Goal: Task Accomplishment & Management: Manage account settings

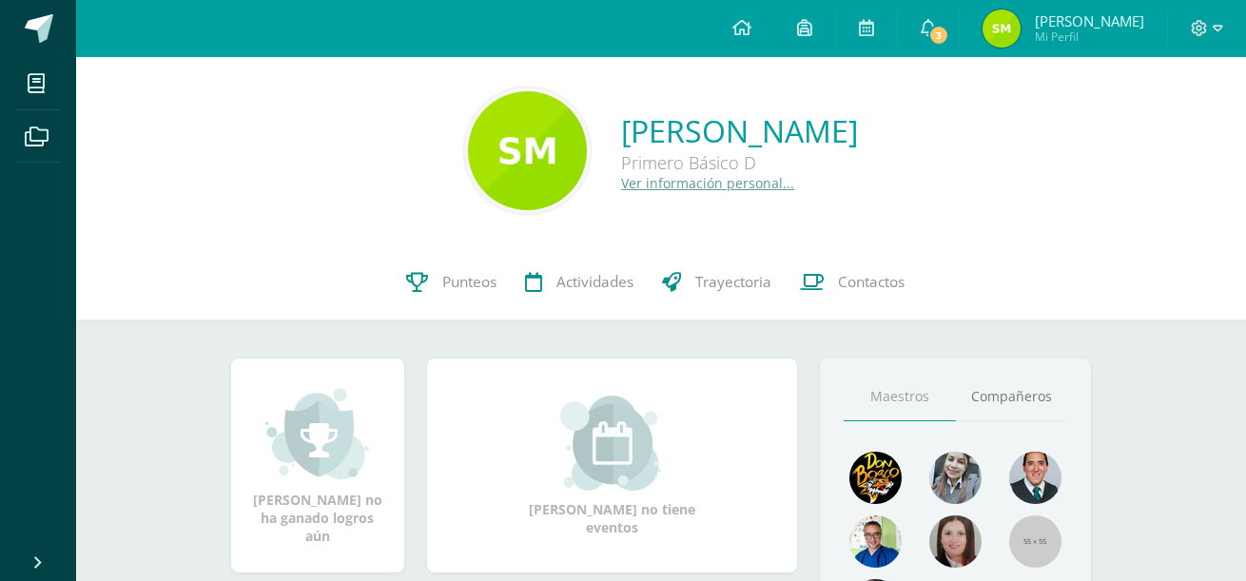
click at [1063, 19] on span "[PERSON_NAME]" at bounding box center [1089, 20] width 109 height 19
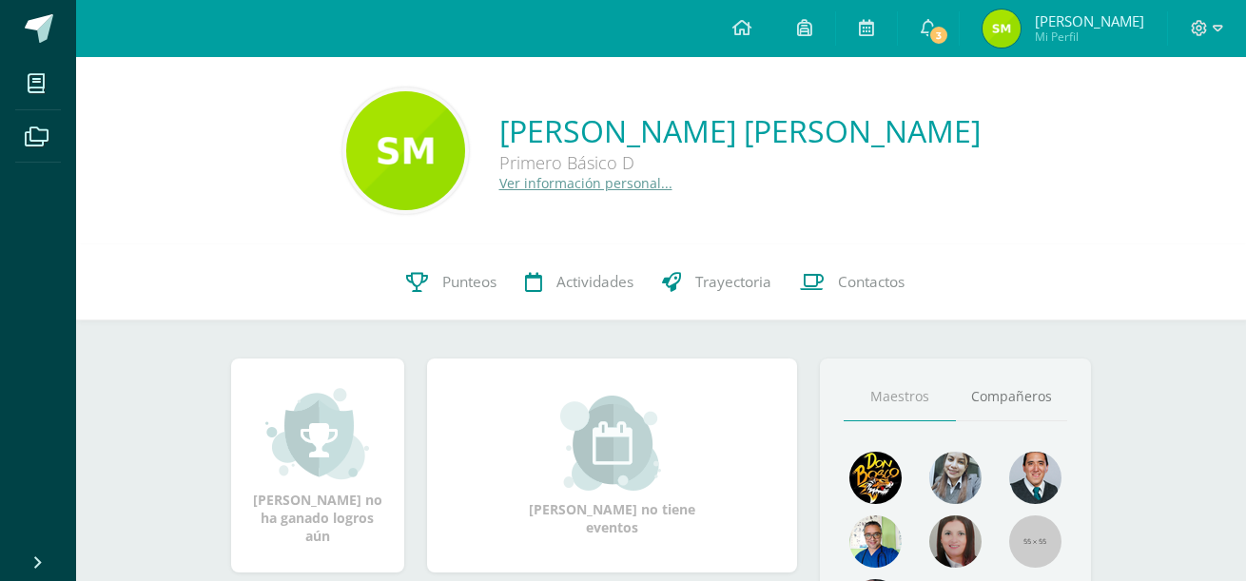
click at [996, 10] on span "[PERSON_NAME] Mi Perfil" at bounding box center [1062, 29] width 169 height 38
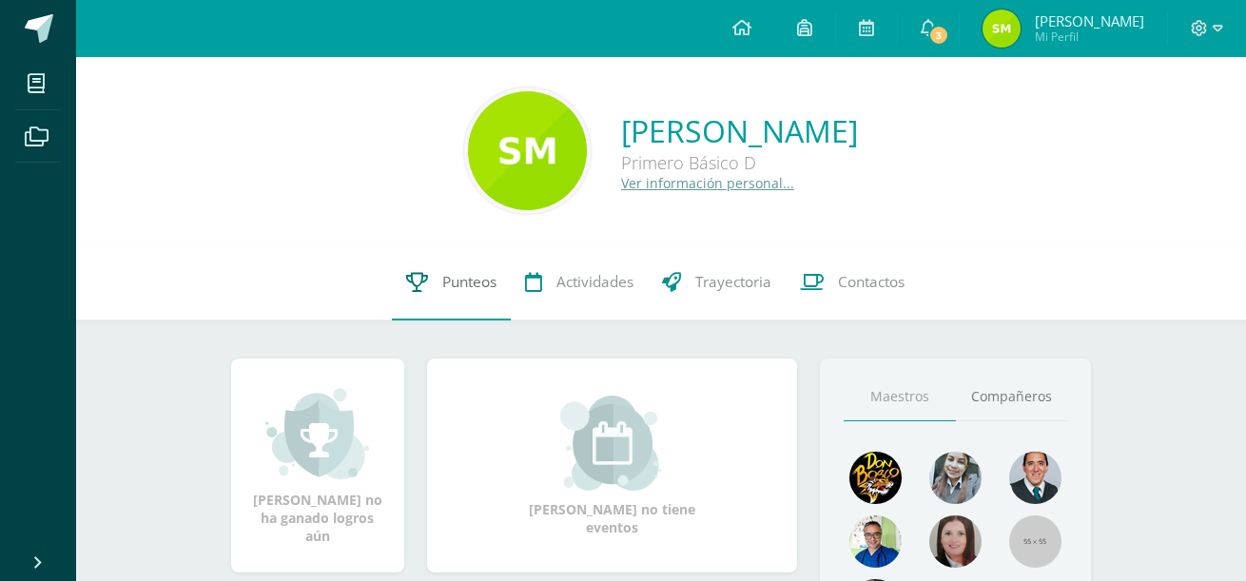
click at [431, 285] on link "Punteos" at bounding box center [451, 282] width 119 height 76
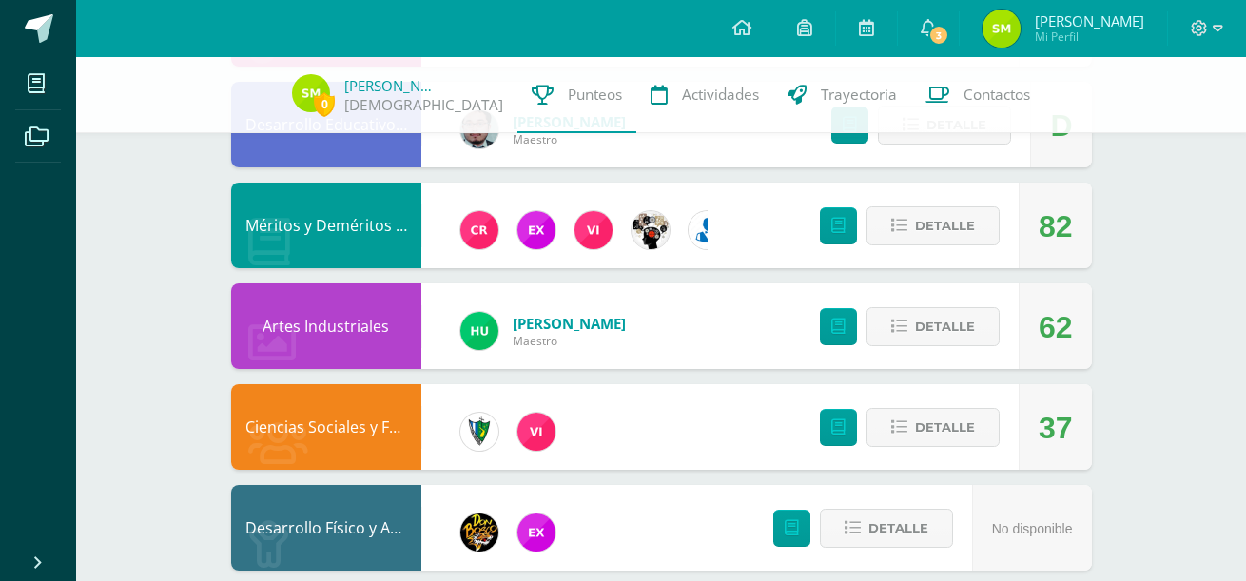
scroll to position [1454, 0]
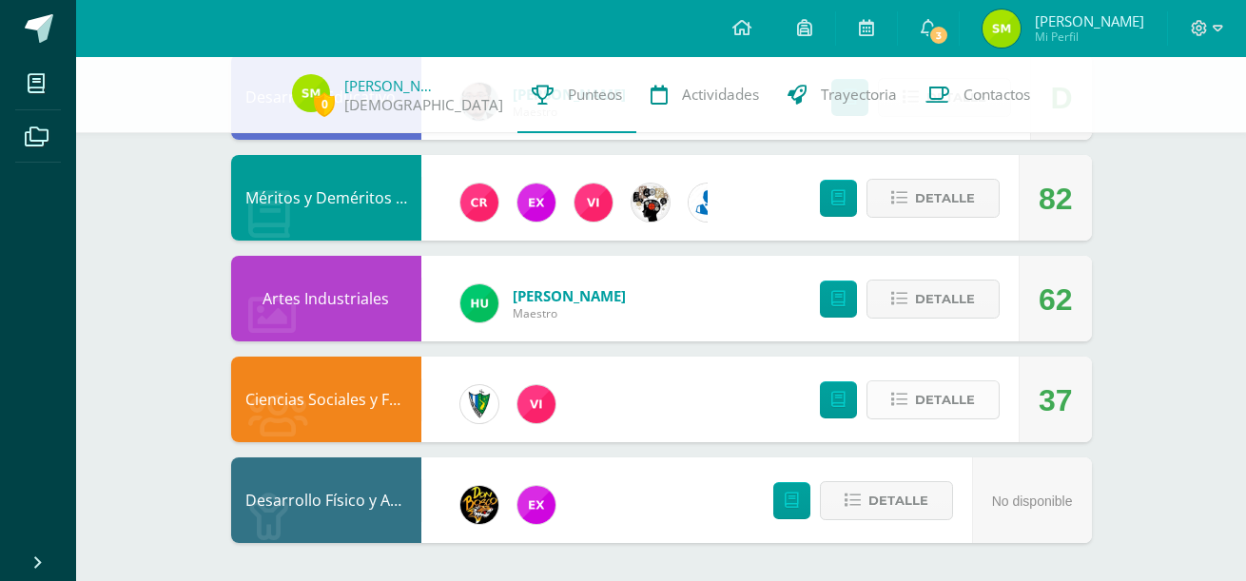
click at [927, 419] on button "Detalle" at bounding box center [932, 399] width 133 height 39
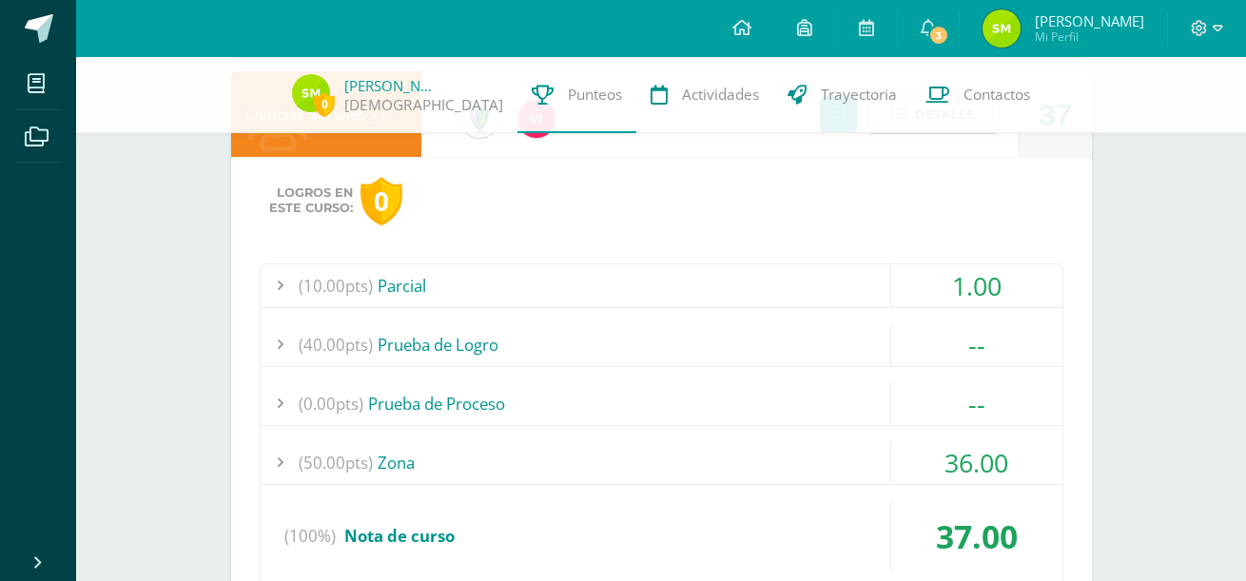
scroll to position [1834, 0]
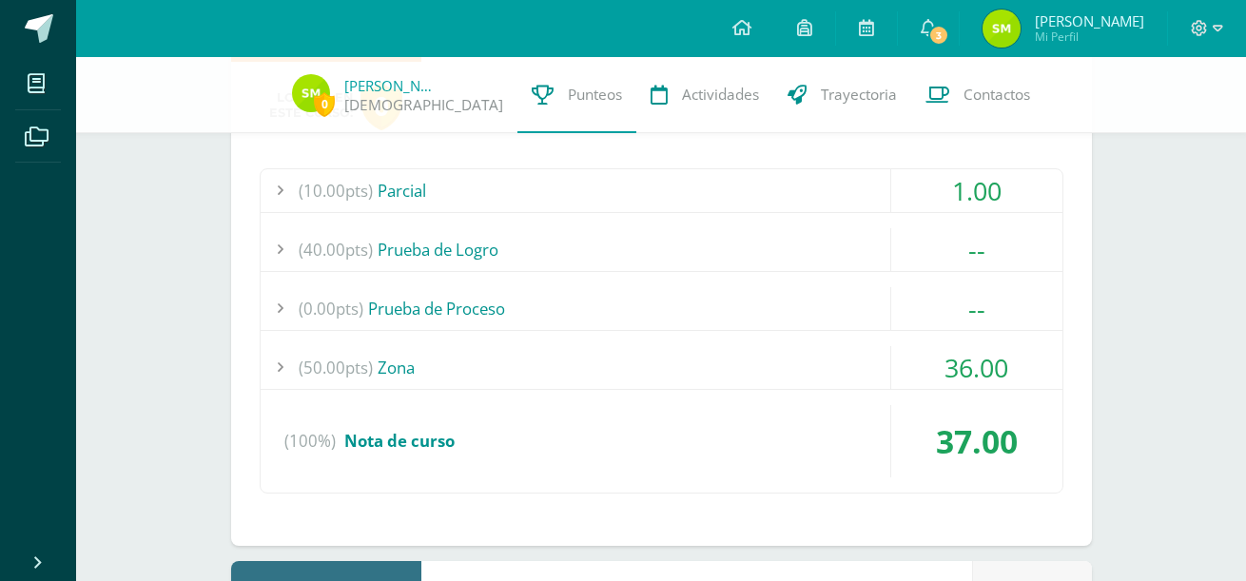
click at [417, 362] on div "(50.00pts) Zona" at bounding box center [662, 367] width 802 height 43
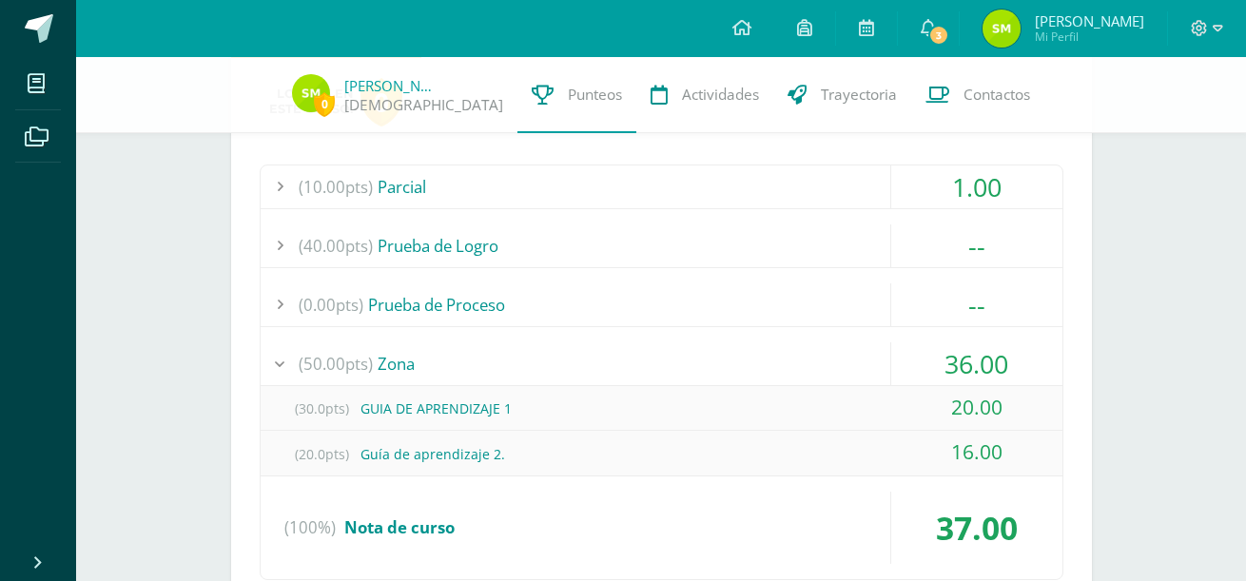
scroll to position [1933, 0]
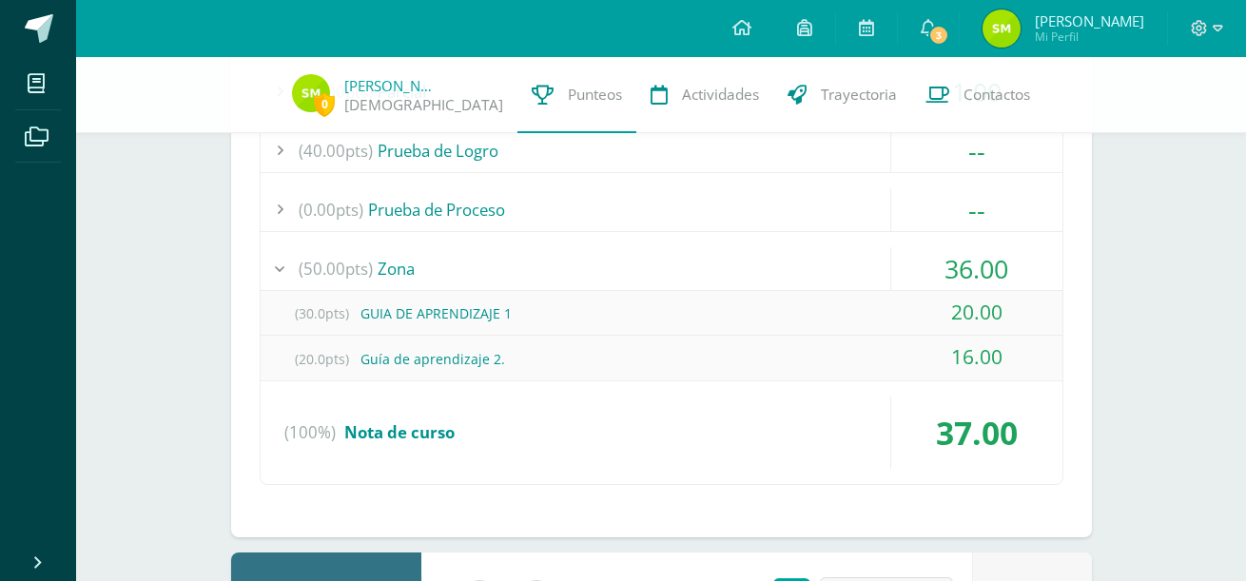
click at [311, 199] on span "(0.00pts)" at bounding box center [331, 209] width 65 height 43
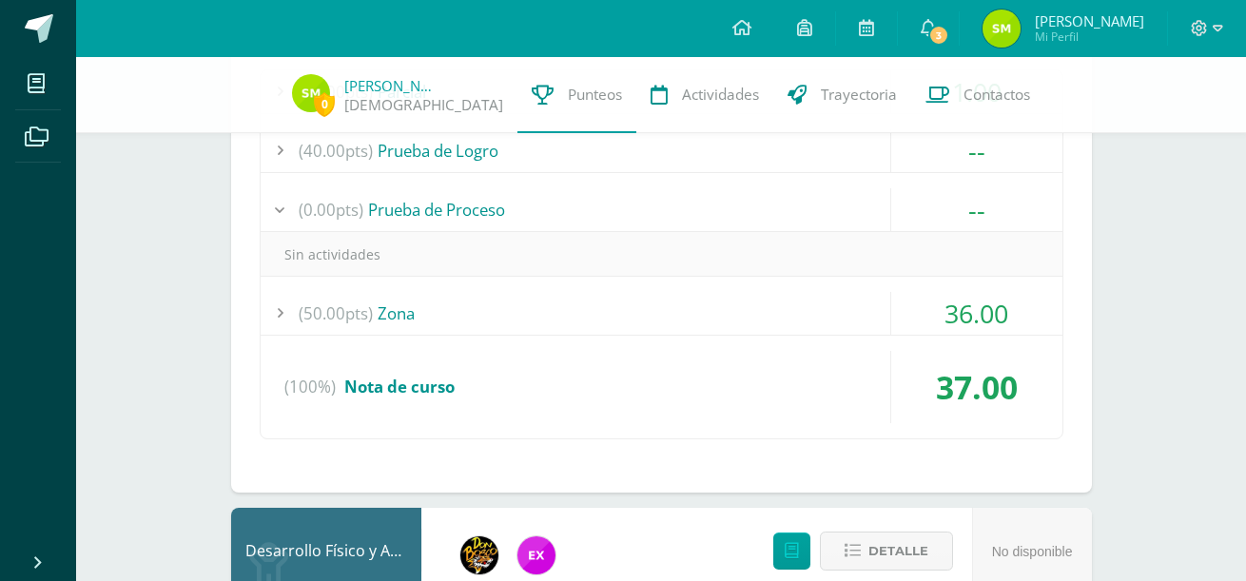
click at [311, 199] on span "(0.00pts)" at bounding box center [331, 209] width 65 height 43
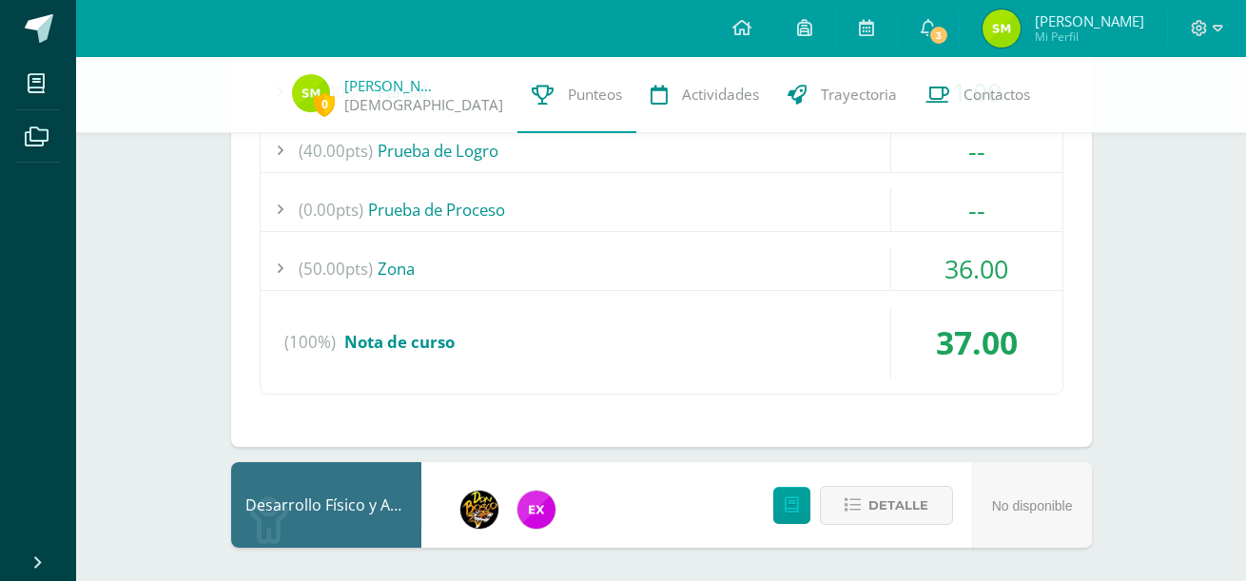
click at [318, 165] on span "(40.00pts)" at bounding box center [336, 150] width 74 height 43
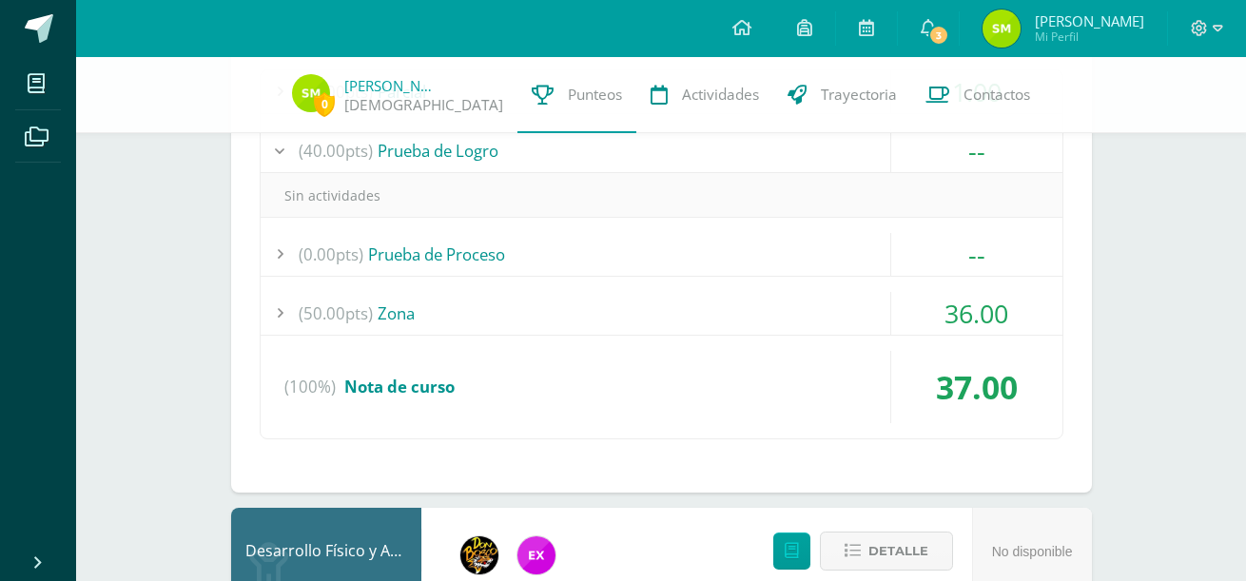
click at [318, 165] on span "(40.00pts)" at bounding box center [336, 150] width 74 height 43
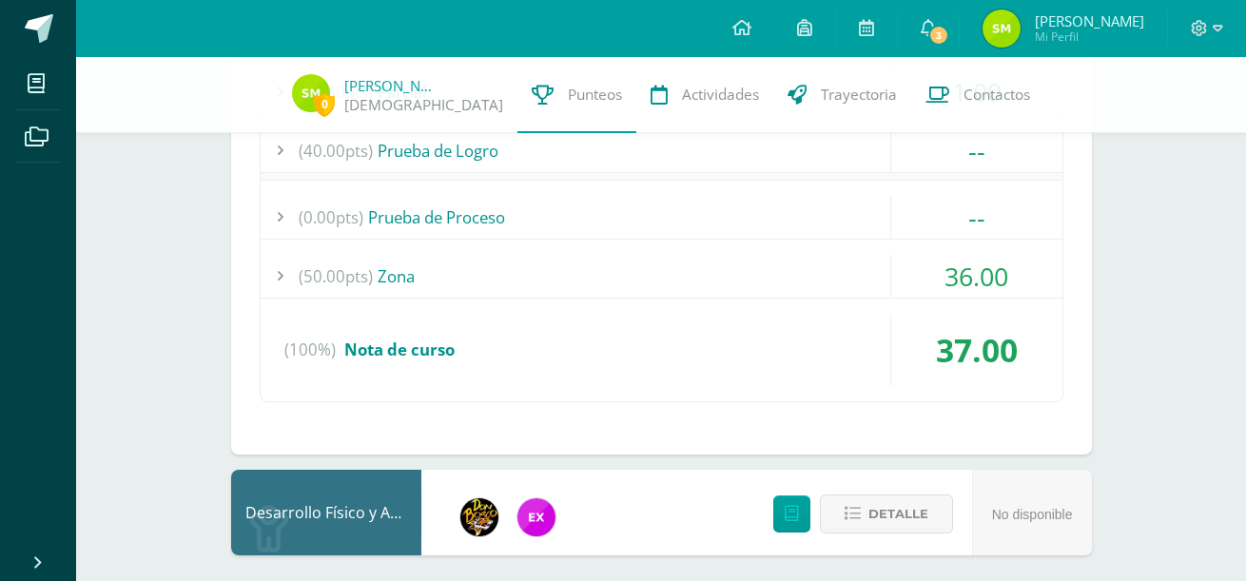
scroll to position [1838, 0]
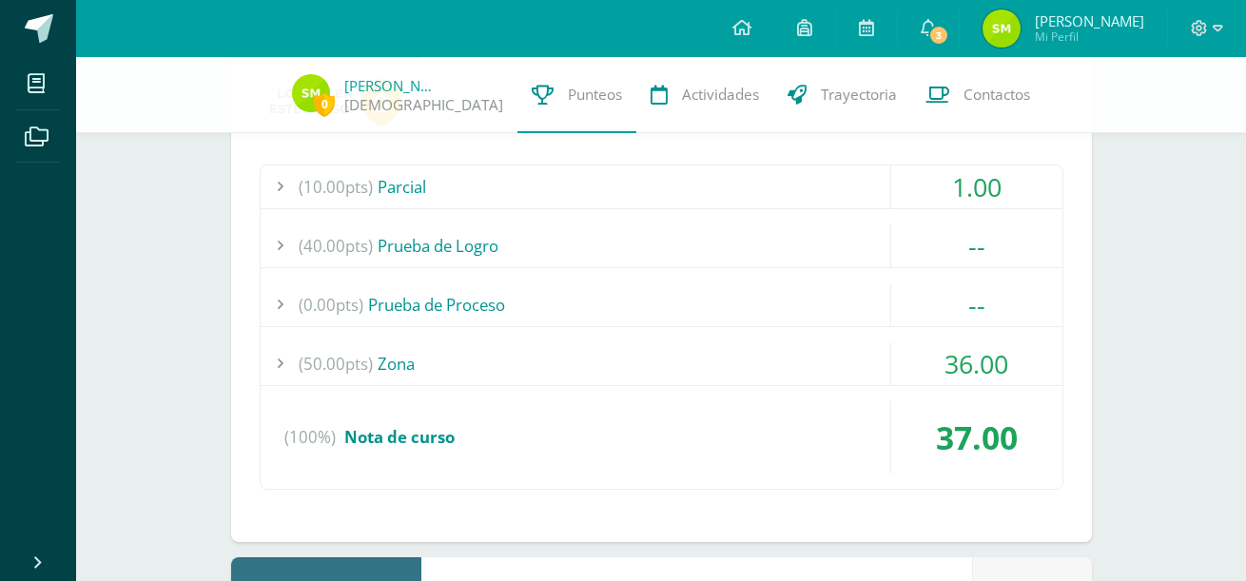
click at [338, 185] on span "(10.00pts)" at bounding box center [336, 186] width 74 height 43
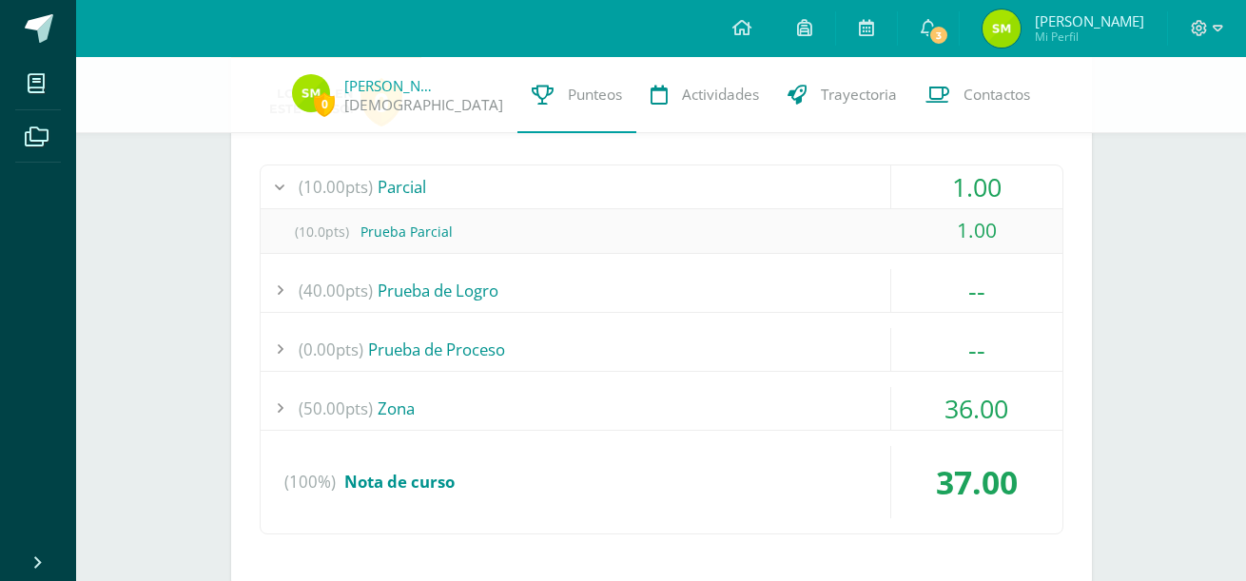
click at [338, 185] on span "(10.00pts)" at bounding box center [336, 186] width 74 height 43
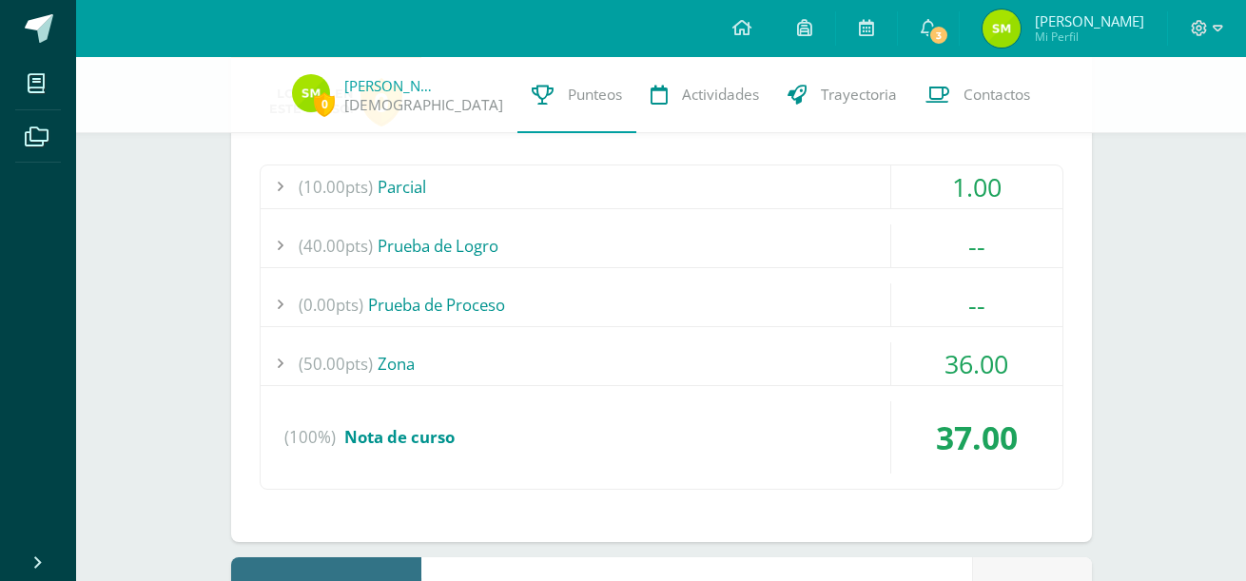
click at [338, 185] on span "(10.00pts)" at bounding box center [336, 186] width 74 height 43
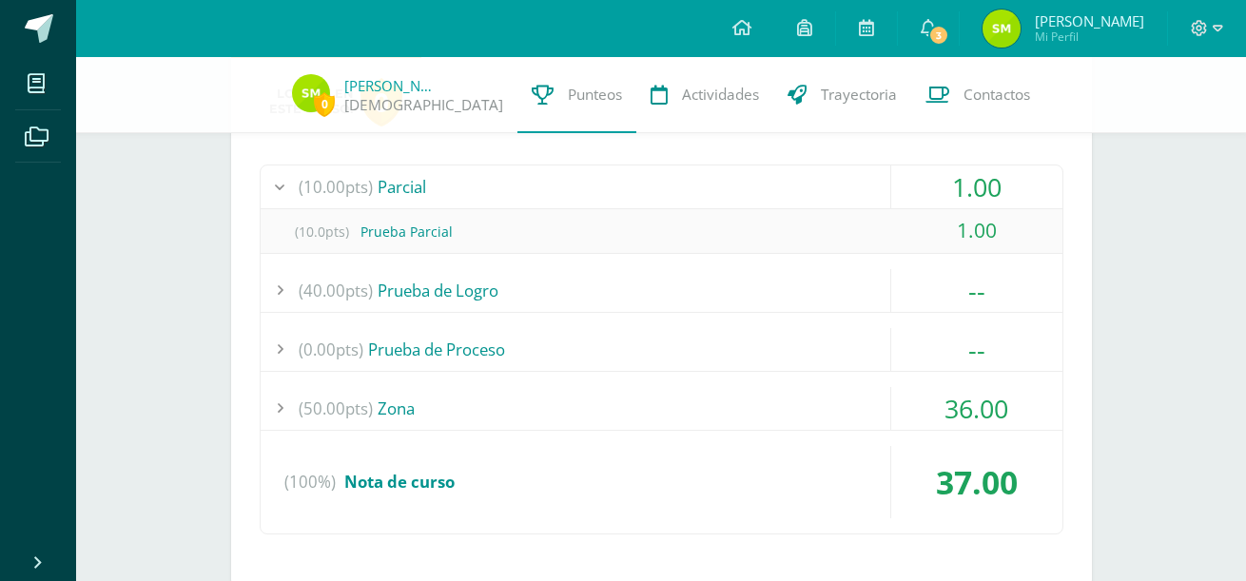
click at [338, 185] on span "(10.00pts)" at bounding box center [336, 186] width 74 height 43
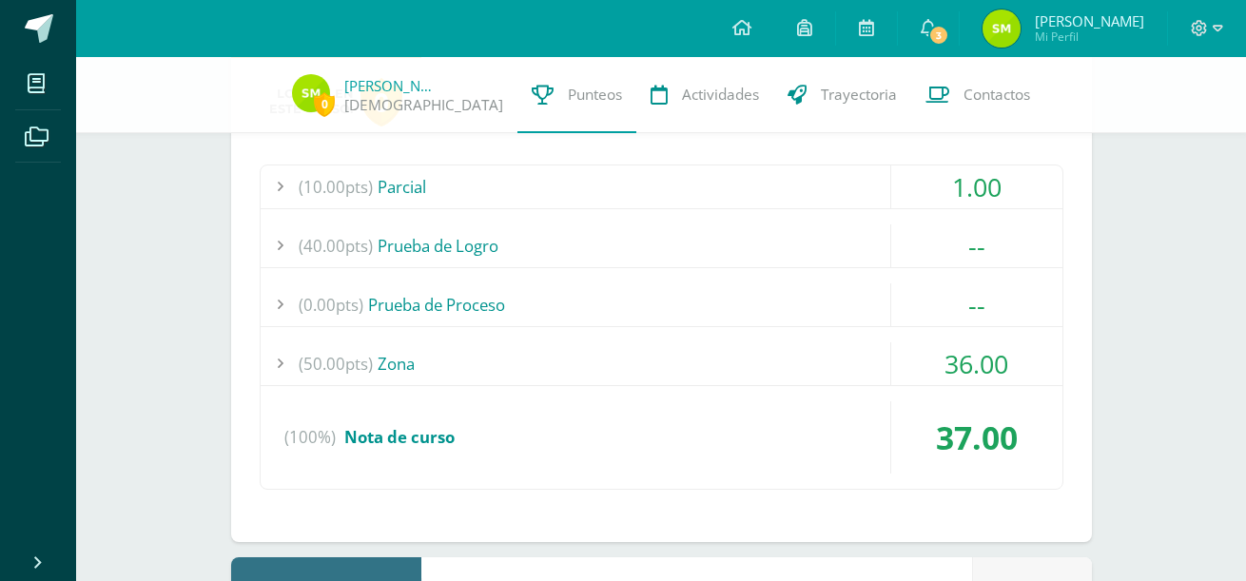
click at [368, 345] on span "(50.00pts)" at bounding box center [336, 363] width 74 height 43
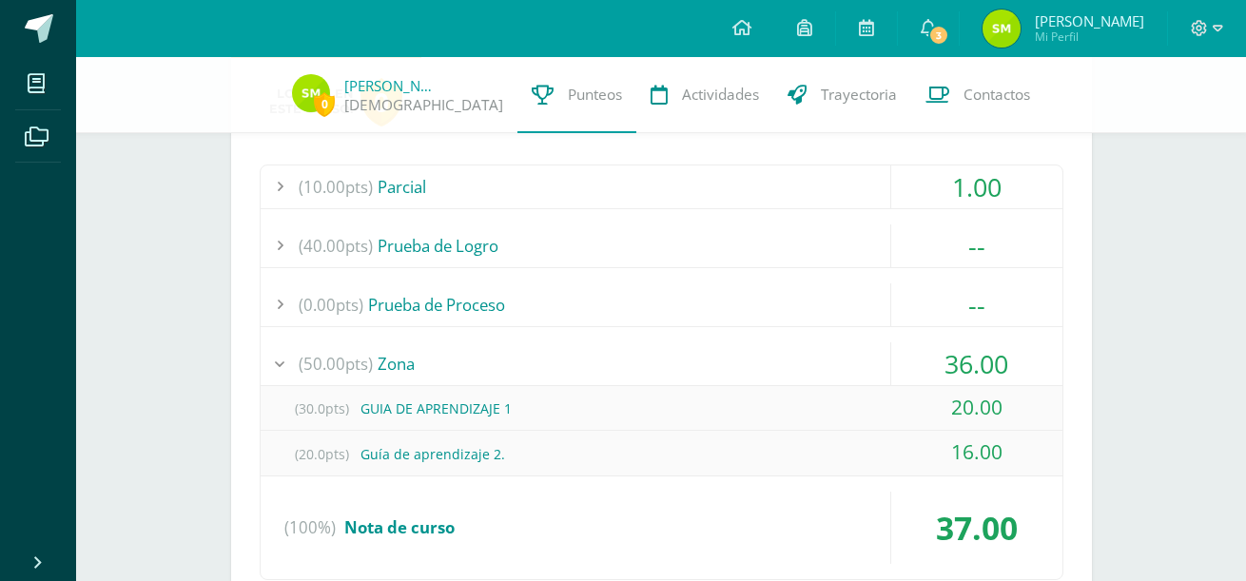
click at [380, 349] on div "(50.00pts) Zona" at bounding box center [662, 363] width 802 height 43
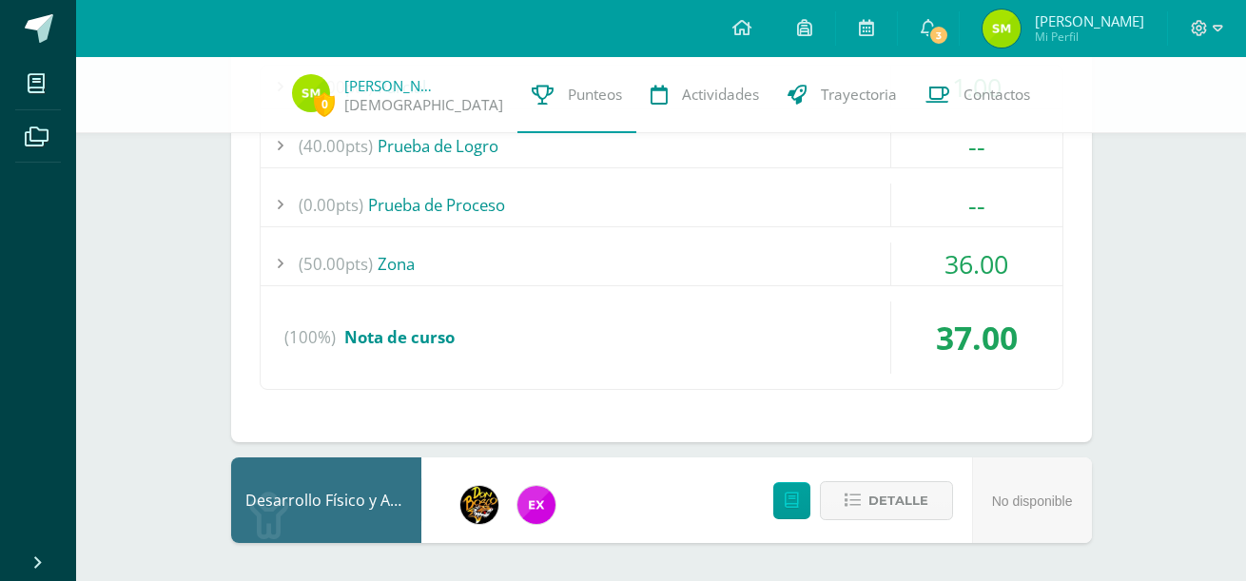
scroll to position [1843, 0]
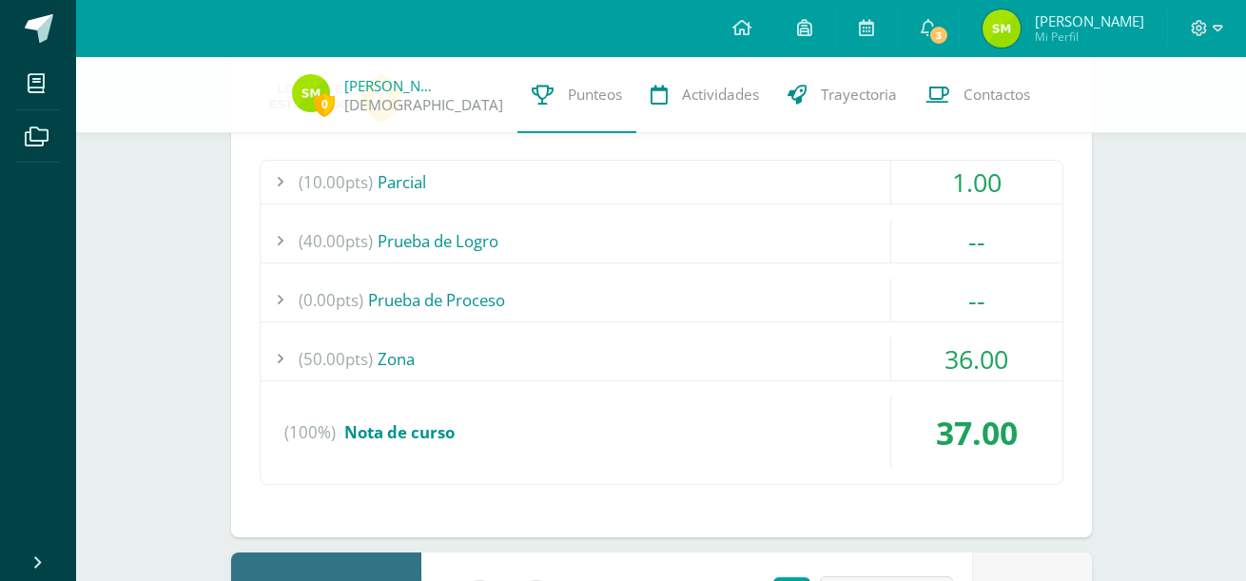
click at [281, 369] on div at bounding box center [280, 359] width 38 height 43
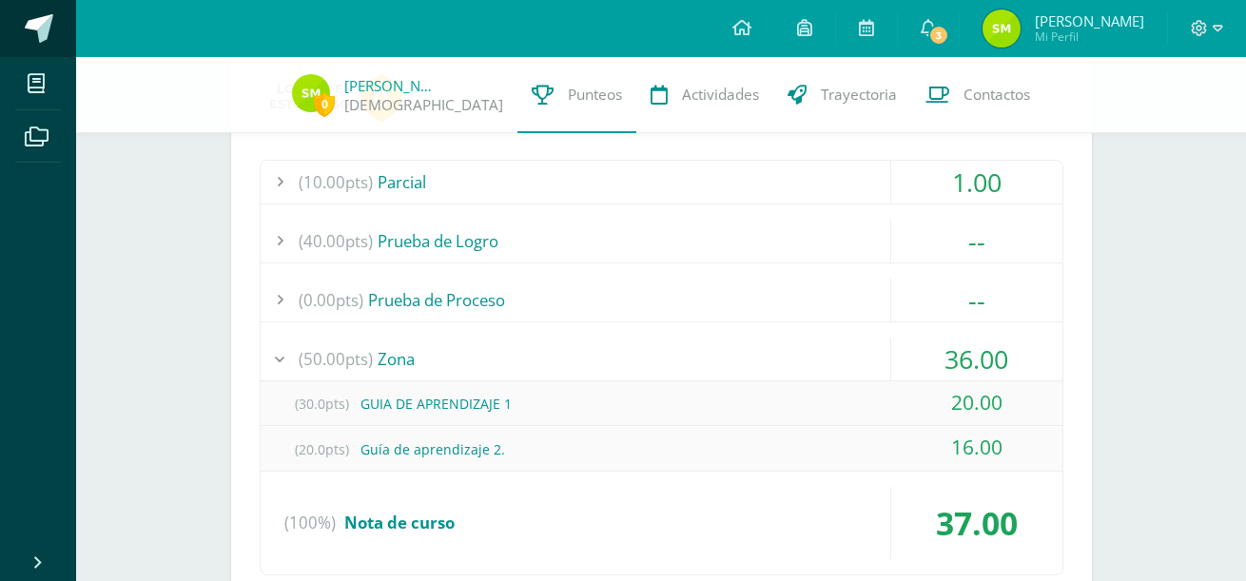
click at [45, 39] on span at bounding box center [39, 28] width 29 height 29
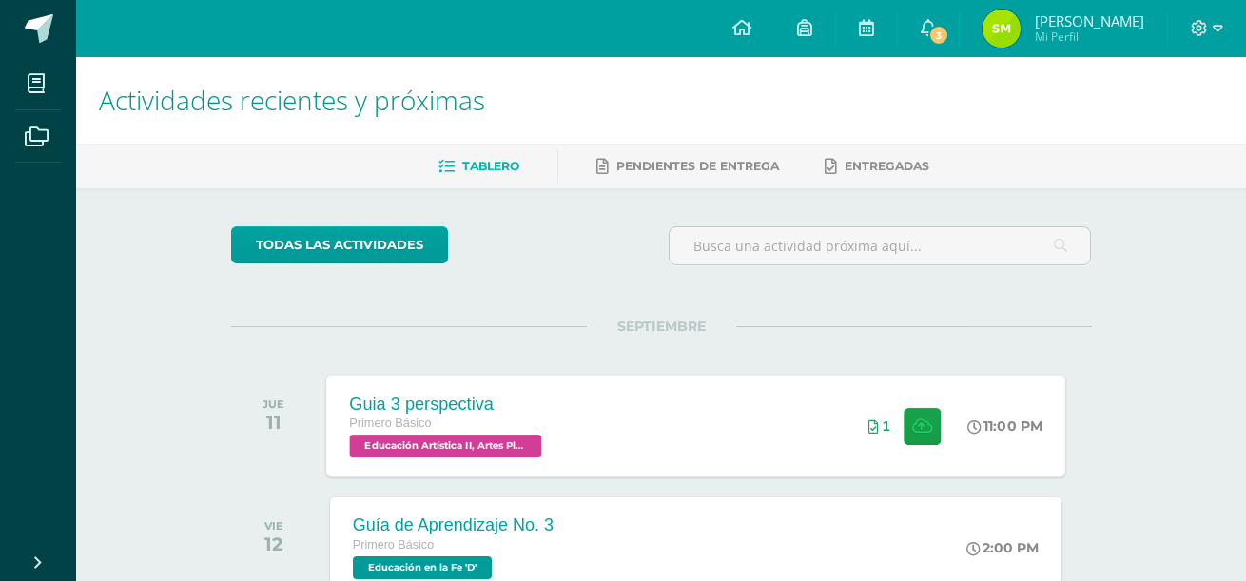
click at [800, 455] on div "Guia 3 perspectiva Primero Básico Educación Artística II, Artes Plásticas 'D' 1…" at bounding box center [695, 426] width 739 height 102
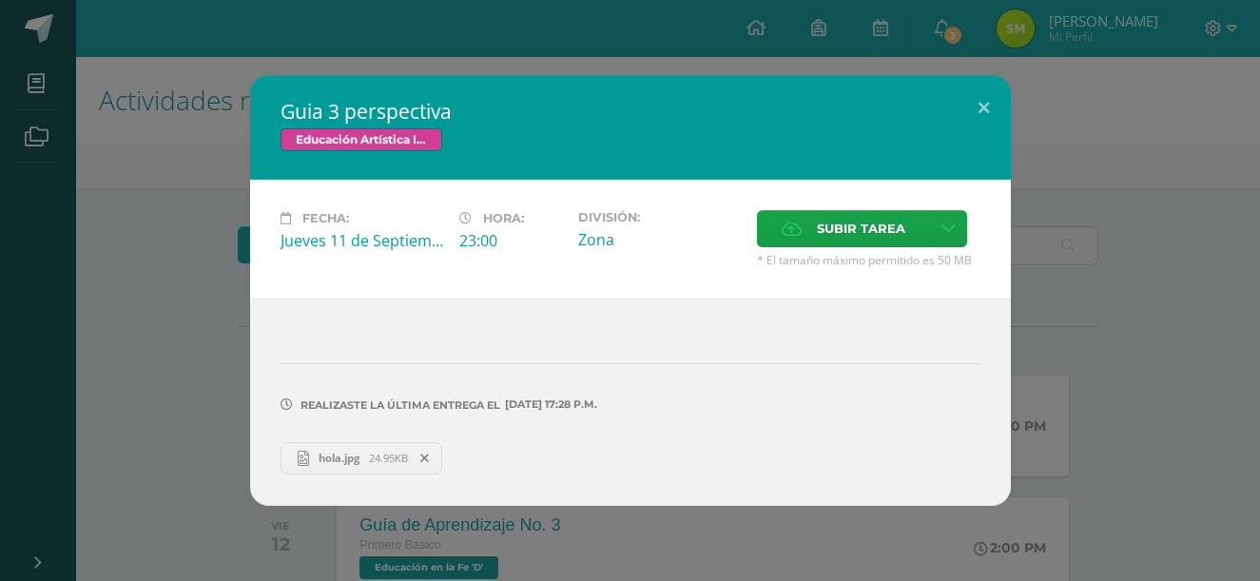
click at [429, 455] on icon at bounding box center [424, 458] width 9 height 13
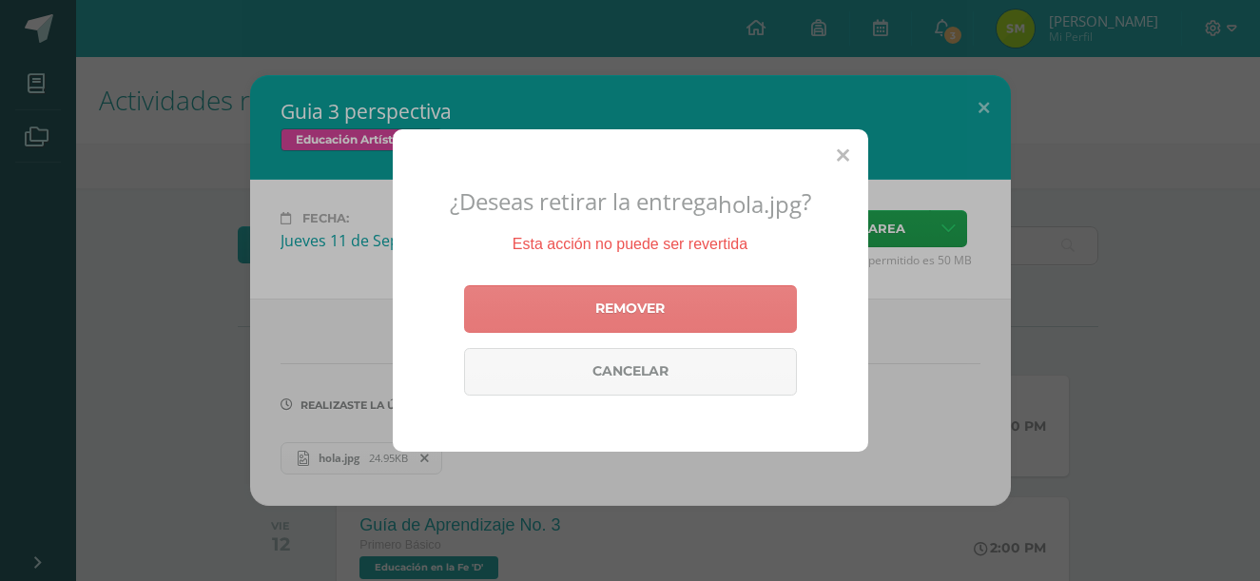
click at [653, 309] on link "Remover" at bounding box center [630, 309] width 333 height 48
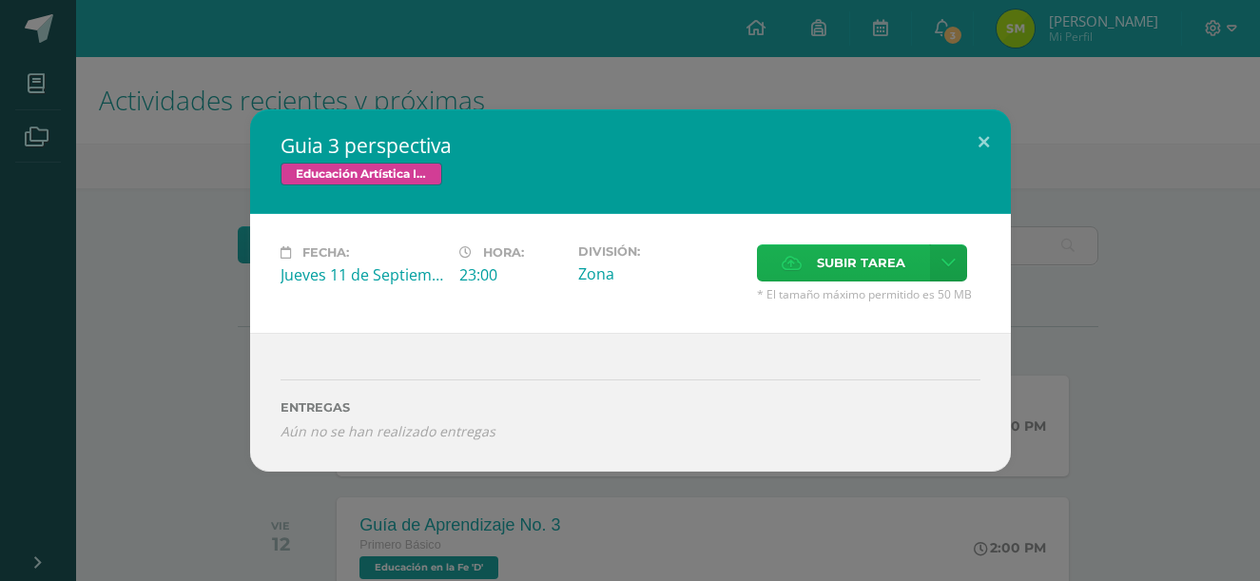
click at [821, 245] on span "Subir tarea" at bounding box center [861, 262] width 88 height 35
click at [0, 0] on input "Subir tarea" at bounding box center [0, 0] width 0 height 0
